Goal: Information Seeking & Learning: Understand process/instructions

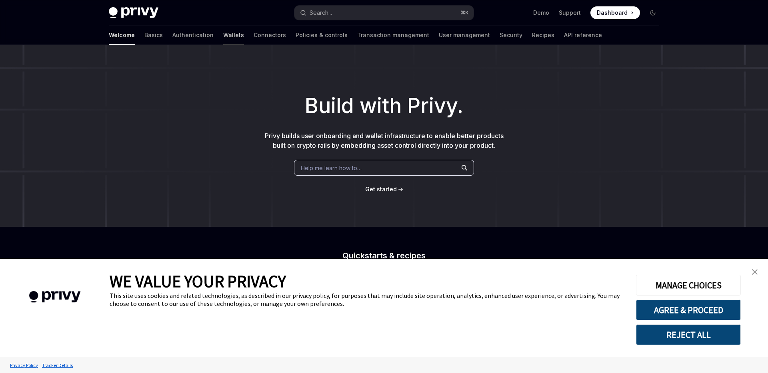
click at [223, 36] on link "Wallets" at bounding box center [233, 35] width 21 height 19
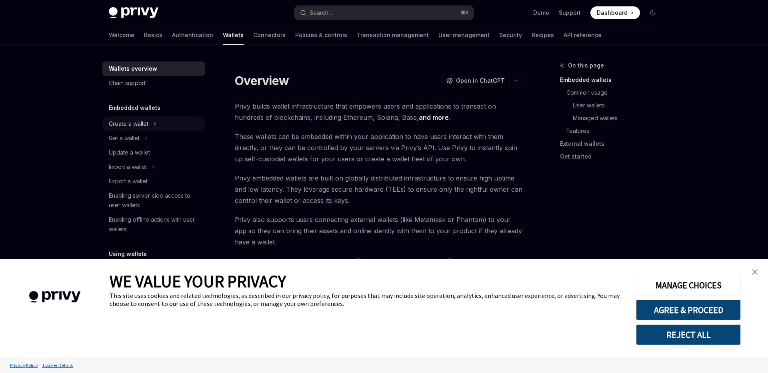
click at [143, 127] on div "Create a wallet" at bounding box center [129, 124] width 40 height 10
type textarea "*"
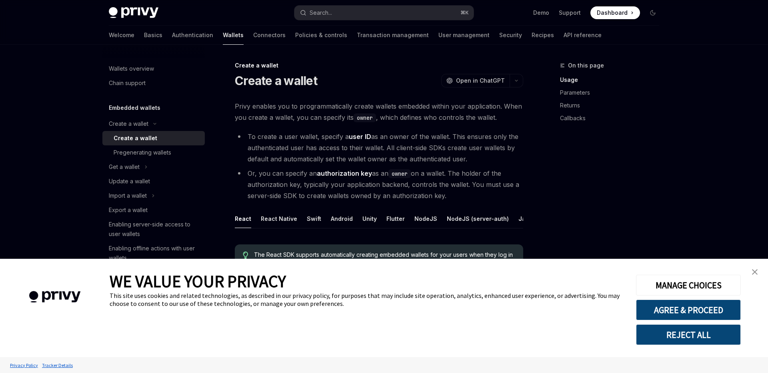
click at [692, 336] on button "REJECT ALL" at bounding box center [688, 335] width 105 height 21
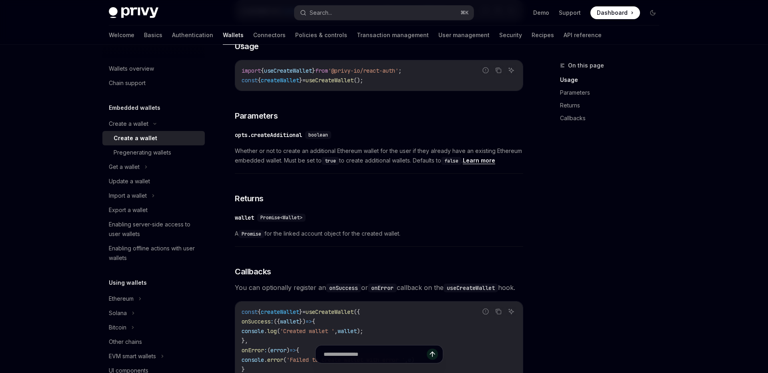
scroll to position [349, 0]
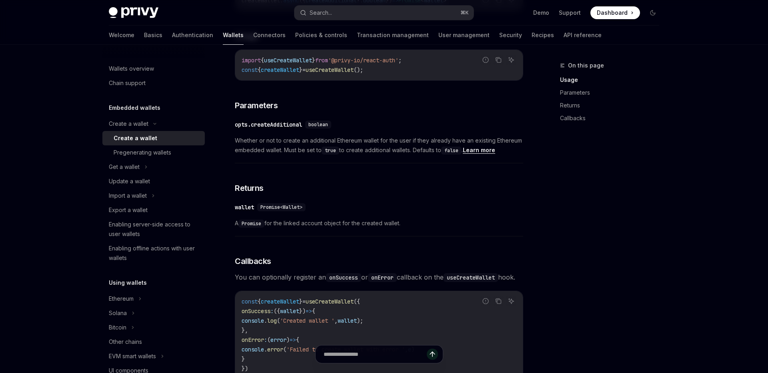
type textarea "*"
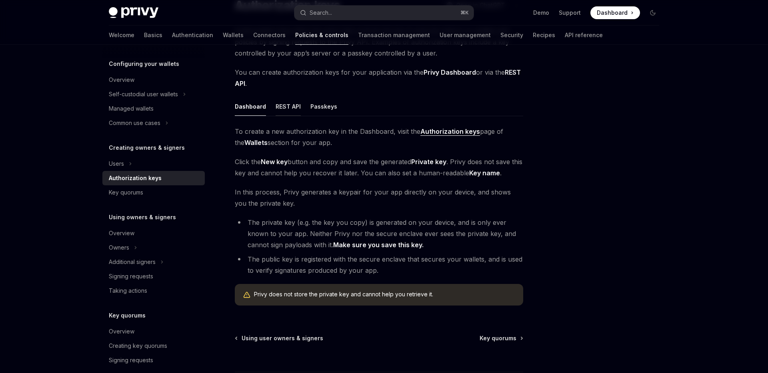
scroll to position [62, 0]
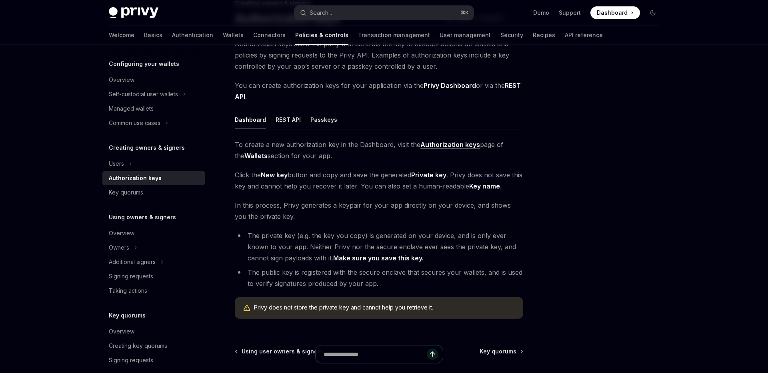
click at [291, 152] on span "To create a new authorization key in the Dashboard, visit the Authorization key…" at bounding box center [379, 150] width 288 height 22
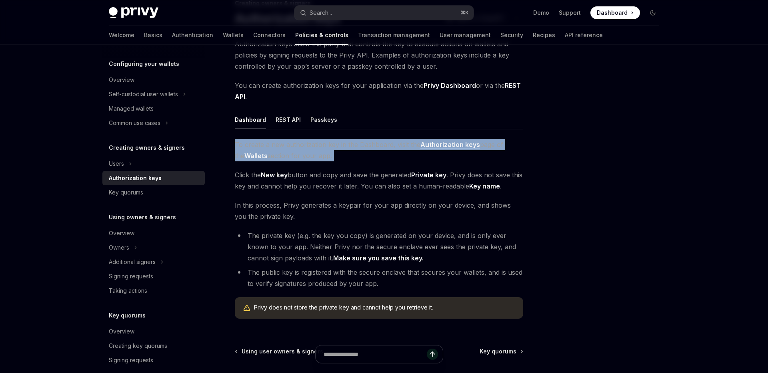
click at [291, 152] on span "To create a new authorization key in the Dashboard, visit the Authorization key…" at bounding box center [379, 150] width 288 height 22
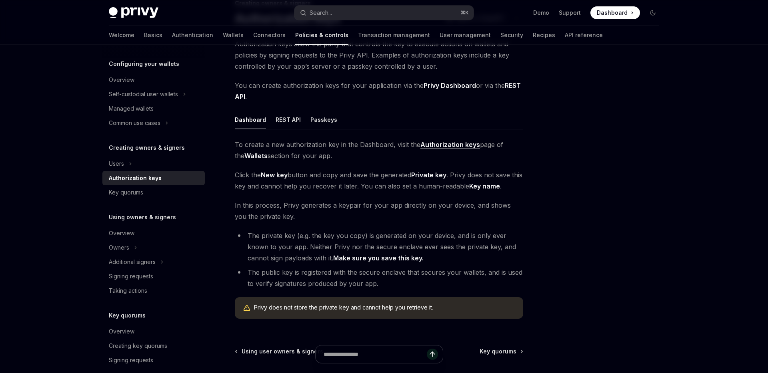
click at [261, 178] on span "Click the New key button and copy and save the generated Private key . Privy do…" at bounding box center [379, 181] width 288 height 22
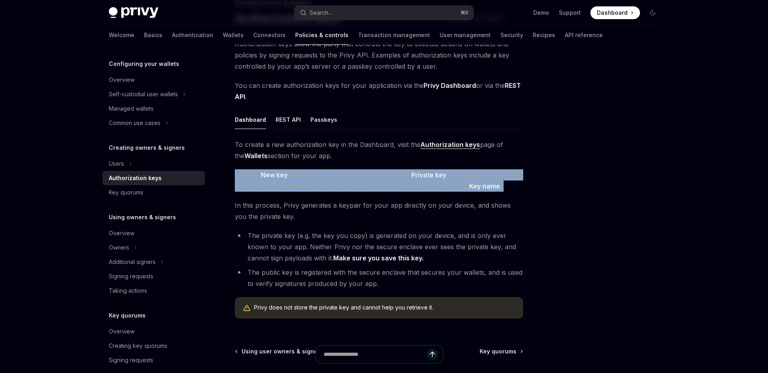
click at [261, 178] on span "Click the New key button and copy and save the generated Private key . Privy do…" at bounding box center [379, 181] width 288 height 22
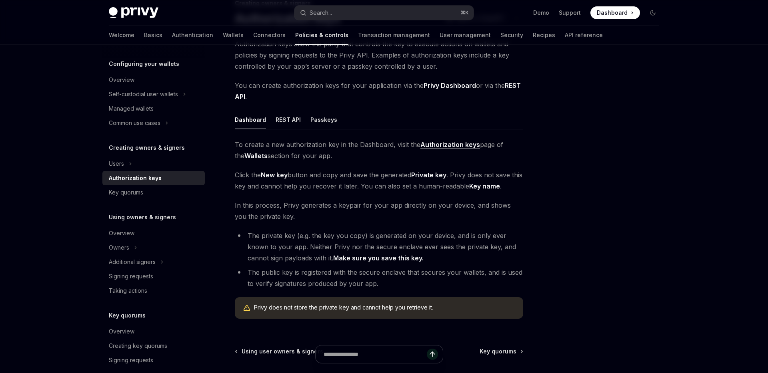
click at [263, 209] on span "In this process, Privy generates a keypair for your app directly on your device…" at bounding box center [379, 211] width 288 height 22
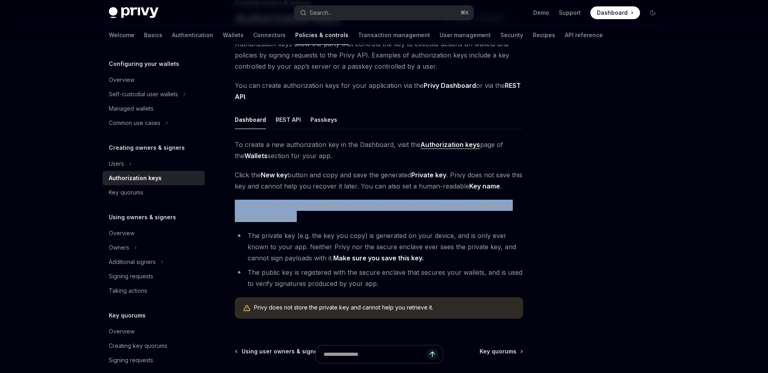
click at [263, 209] on span "In this process, Privy generates a keypair for your app directly on your device…" at bounding box center [379, 211] width 288 height 22
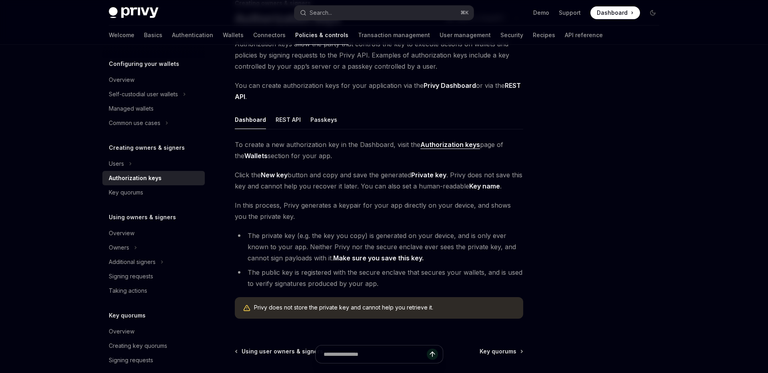
click at [265, 236] on li "The private key (e.g. the key you copy) is generated on your device, and is onl…" at bounding box center [379, 247] width 288 height 34
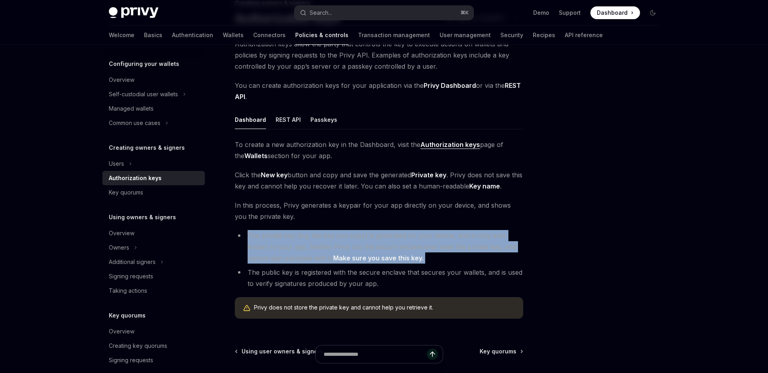
click at [265, 236] on li "The private key (e.g. the key you copy) is generated on your device, and is onl…" at bounding box center [379, 247] width 288 height 34
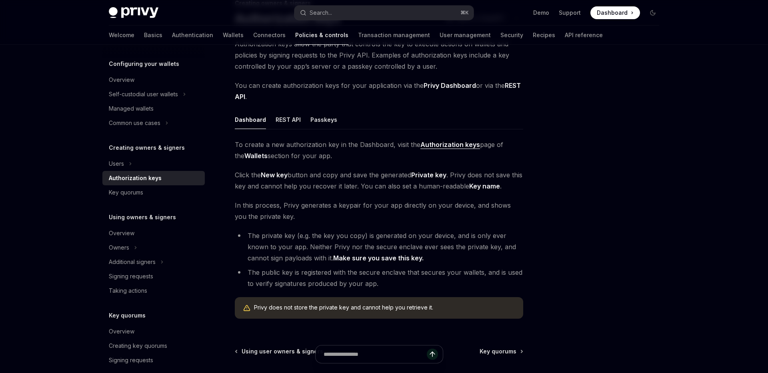
click at [272, 273] on li "The public key is registered with the secure enclave that secures your wallets,…" at bounding box center [379, 278] width 288 height 22
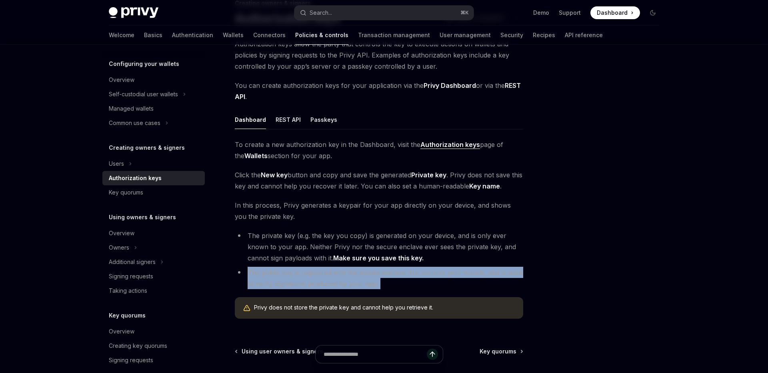
click at [272, 273] on li "The public key is registered with the secure enclave that secures your wallets,…" at bounding box center [379, 278] width 288 height 22
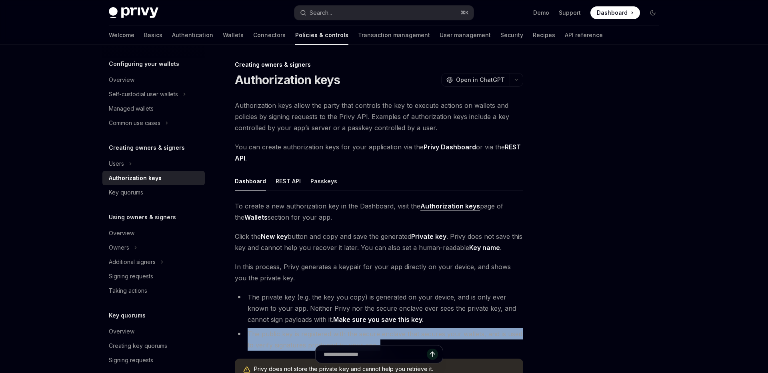
scroll to position [0, 0]
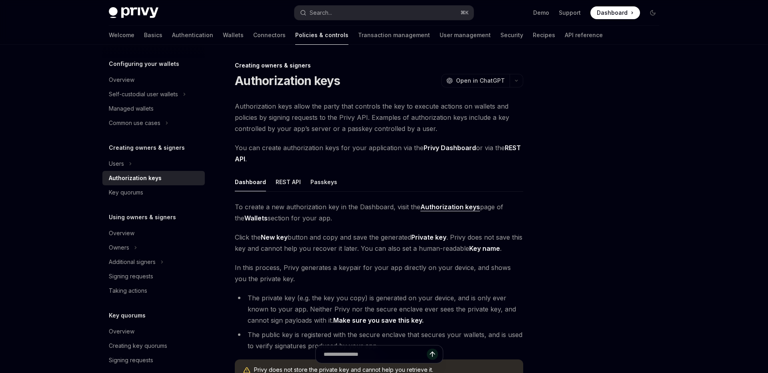
click at [272, 273] on span "In this process, Privy generates a keypair for your app directly on your device…" at bounding box center [379, 273] width 288 height 22
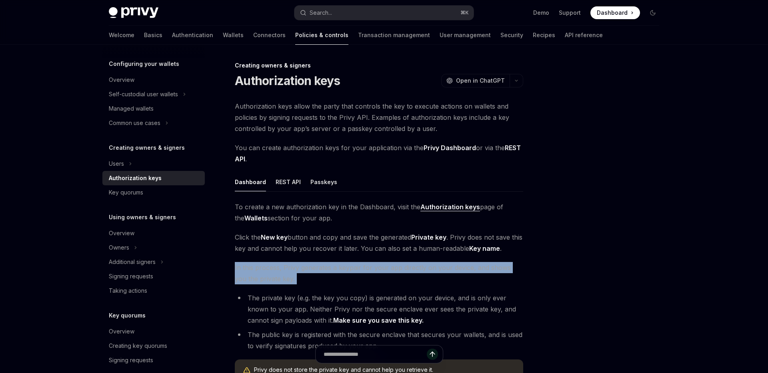
click at [272, 273] on span "In this process, Privy generates a keypair for your app directly on your device…" at bounding box center [379, 273] width 288 height 22
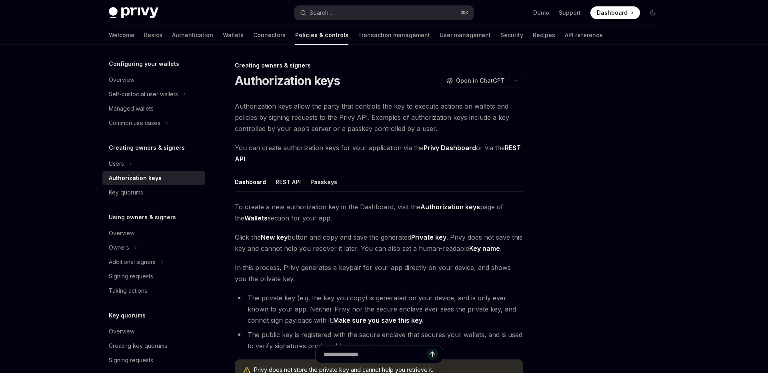
click at [269, 251] on span "Click the New key button and copy and save the generated Private key . Privy do…" at bounding box center [379, 243] width 288 height 22
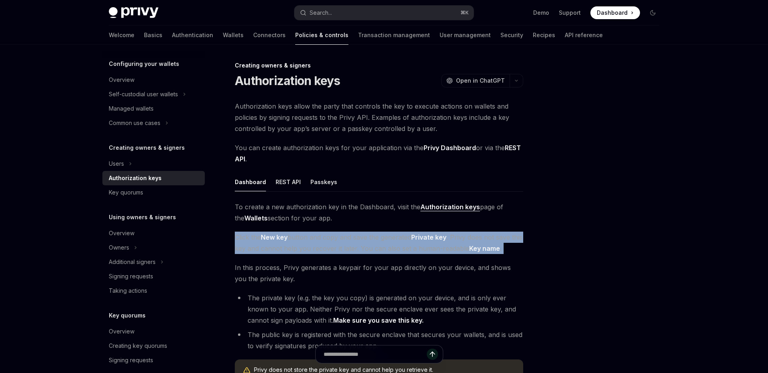
click at [269, 251] on span "Click the New key button and copy and save the generated Private key . Privy do…" at bounding box center [379, 243] width 288 height 22
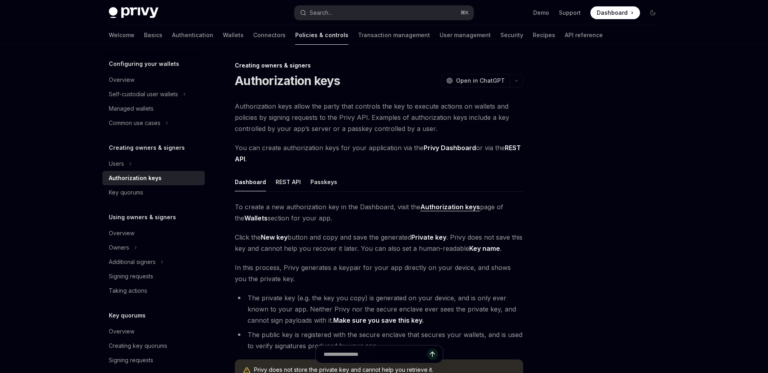
click at [262, 220] on span "To create a new authorization key in the Dashboard, visit the Authorization key…" at bounding box center [379, 212] width 288 height 22
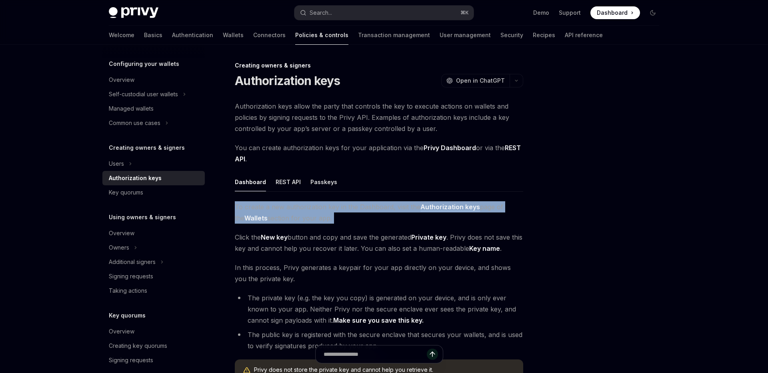
click at [262, 220] on span "To create a new authorization key in the Dashboard, visit the Authorization key…" at bounding box center [379, 212] width 288 height 22
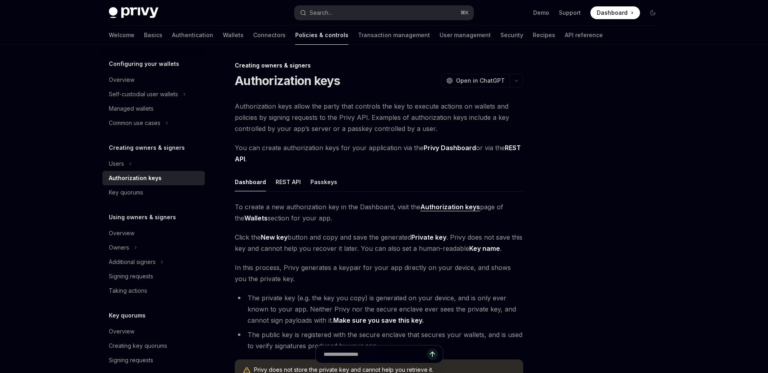
click at [266, 258] on div "To create a new authorization key in the Dashboard, visit the Authorization key…" at bounding box center [379, 294] width 288 height 186
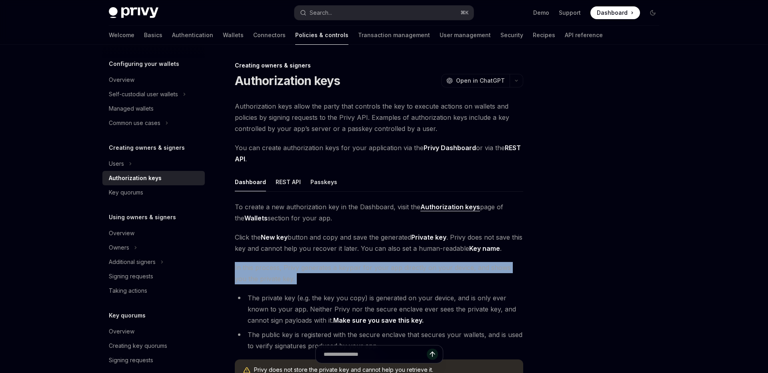
click at [266, 258] on div "To create a new authorization key in the Dashboard, visit the Authorization key…" at bounding box center [379, 294] width 288 height 186
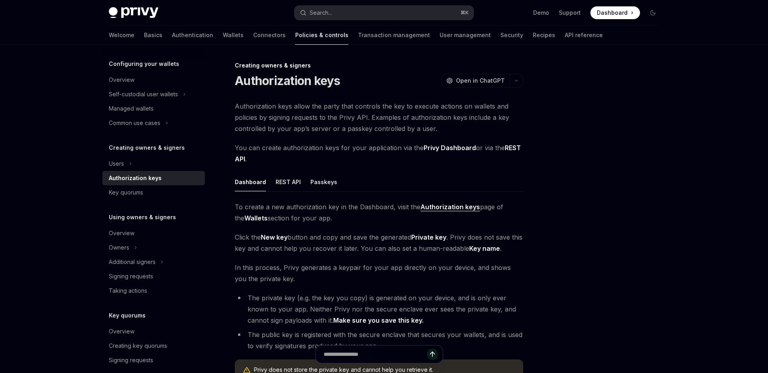
click at [267, 249] on span "Click the New key button and copy and save the generated Private key . Privy do…" at bounding box center [379, 243] width 288 height 22
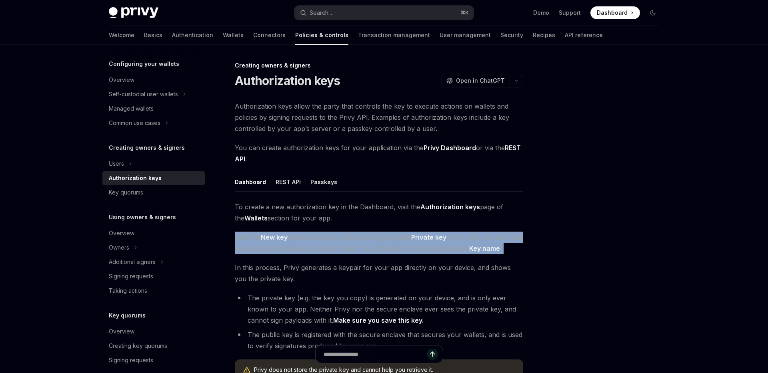
click at [267, 249] on span "Click the New key button and copy and save the generated Private key . Privy do…" at bounding box center [379, 243] width 288 height 22
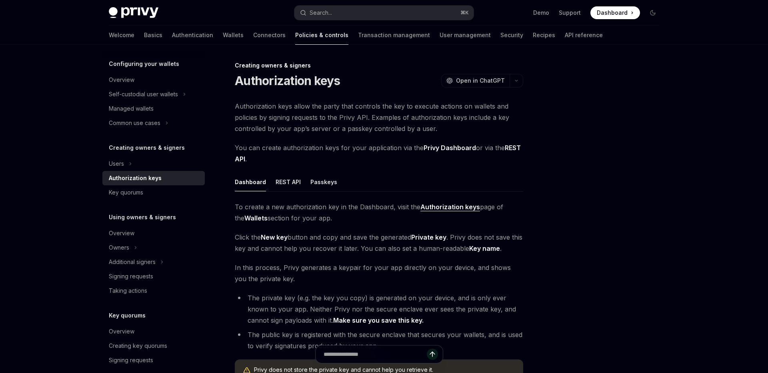
click at [266, 282] on span "In this process, Privy generates a keypair for your app directly on your device…" at bounding box center [379, 273] width 288 height 22
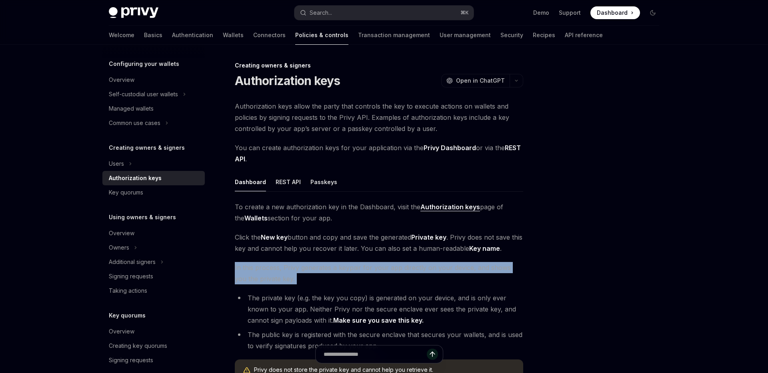
click at [266, 282] on span "In this process, Privy generates a keypair for your app directly on your device…" at bounding box center [379, 273] width 288 height 22
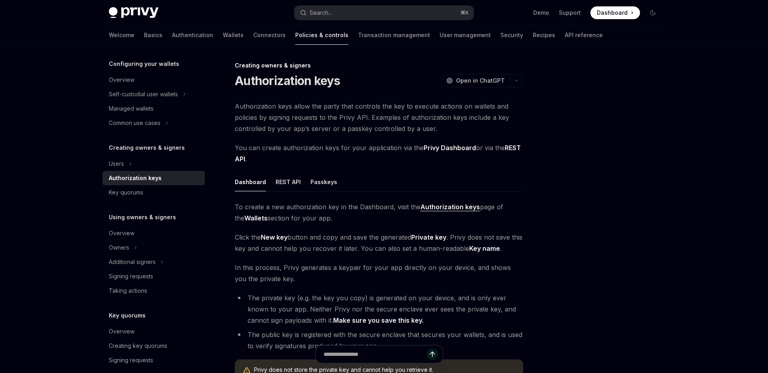
click at [269, 311] on li "The private key (e.g. the key you copy) is generated on your device, and is onl…" at bounding box center [379, 310] width 288 height 34
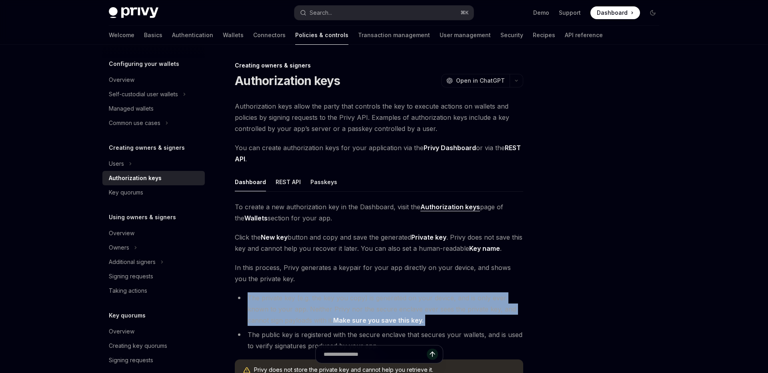
click at [269, 311] on li "The private key (e.g. the key you copy) is generated on your device, and is onl…" at bounding box center [379, 310] width 288 height 34
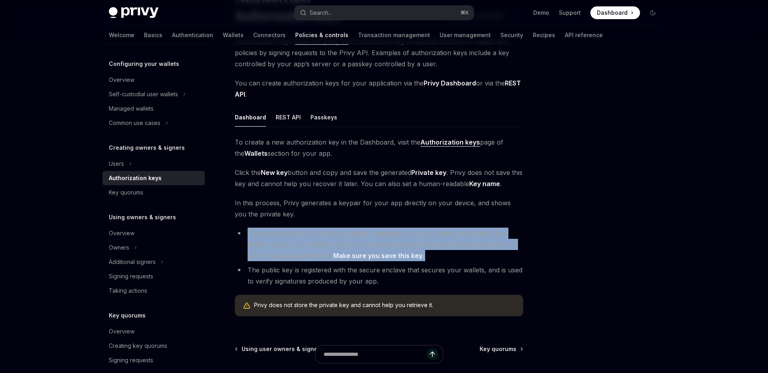
scroll to position [108, 0]
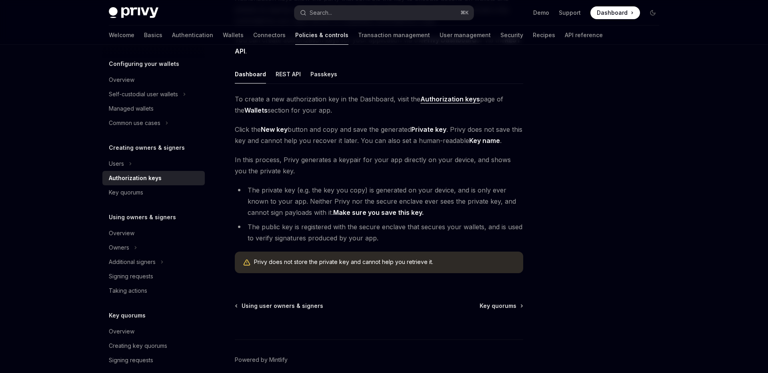
click at [274, 236] on li "The public key is registered with the secure enclave that secures your wallets,…" at bounding box center [379, 232] width 288 height 22
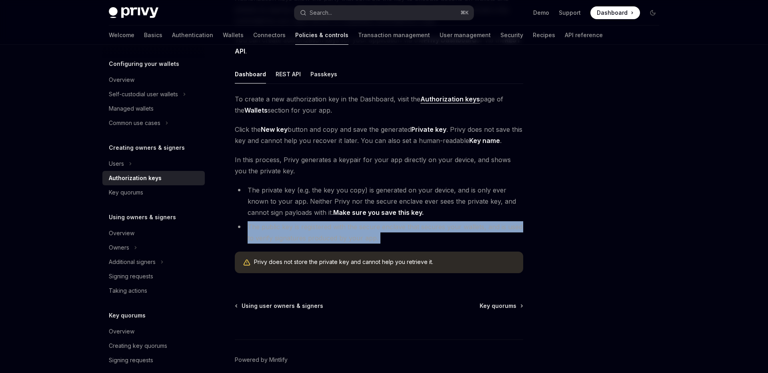
click at [274, 236] on li "The public key is registered with the secure enclave that secures your wallets,…" at bounding box center [379, 232] width 288 height 22
type textarea "*"
